Goal: Task Accomplishment & Management: Manage account settings

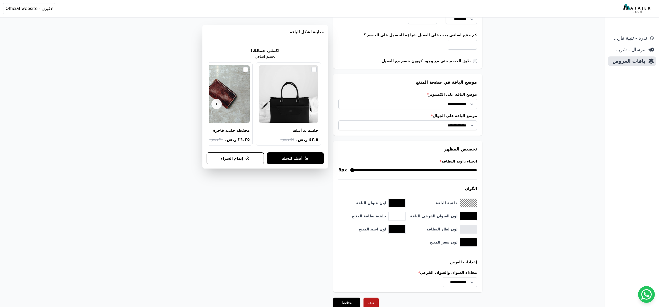
scroll to position [419, 0]
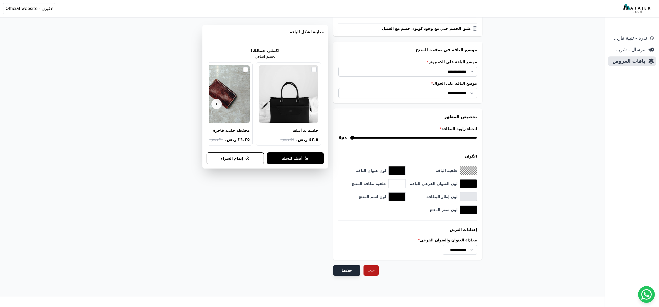
click at [344, 268] on button "حفظ" at bounding box center [346, 270] width 27 height 10
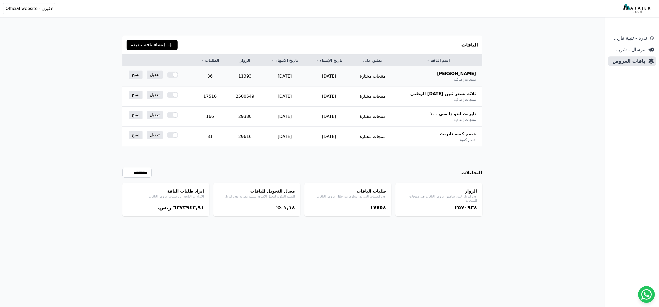
drag, startPoint x: 226, startPoint y: 80, endPoint x: 203, endPoint y: 77, distance: 22.4
click at [203, 77] on td "36" at bounding box center [209, 76] width 35 height 20
click at [212, 76] on td "36" at bounding box center [209, 76] width 35 height 20
click at [219, 75] on td "36" at bounding box center [209, 76] width 35 height 20
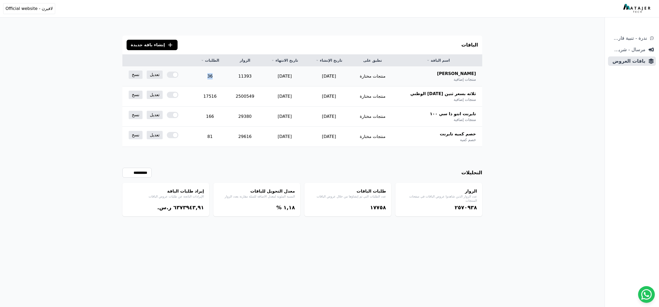
click at [219, 75] on td "36" at bounding box center [209, 76] width 35 height 20
click at [254, 78] on td "11393" at bounding box center [244, 76] width 35 height 20
drag, startPoint x: 222, startPoint y: 75, endPoint x: 198, endPoint y: 78, distance: 25.0
click at [198, 78] on tr "سينس فور إيفر منتجات إضافية منتجات مختارة 2025-09-29 2025-11-30 11393 36 تعديل …" at bounding box center [302, 76] width 360 height 20
click at [205, 78] on td "36" at bounding box center [209, 76] width 35 height 20
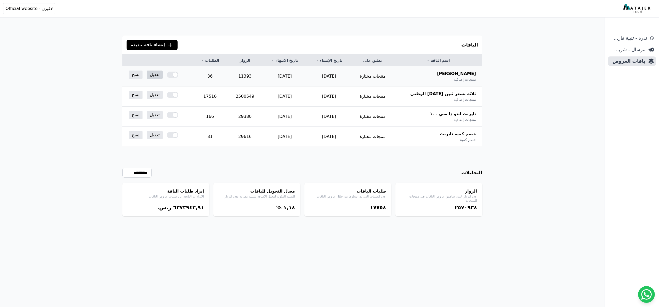
click at [162, 74] on link "تعديل" at bounding box center [155, 75] width 16 height 8
